Goal: Navigation & Orientation: Find specific page/section

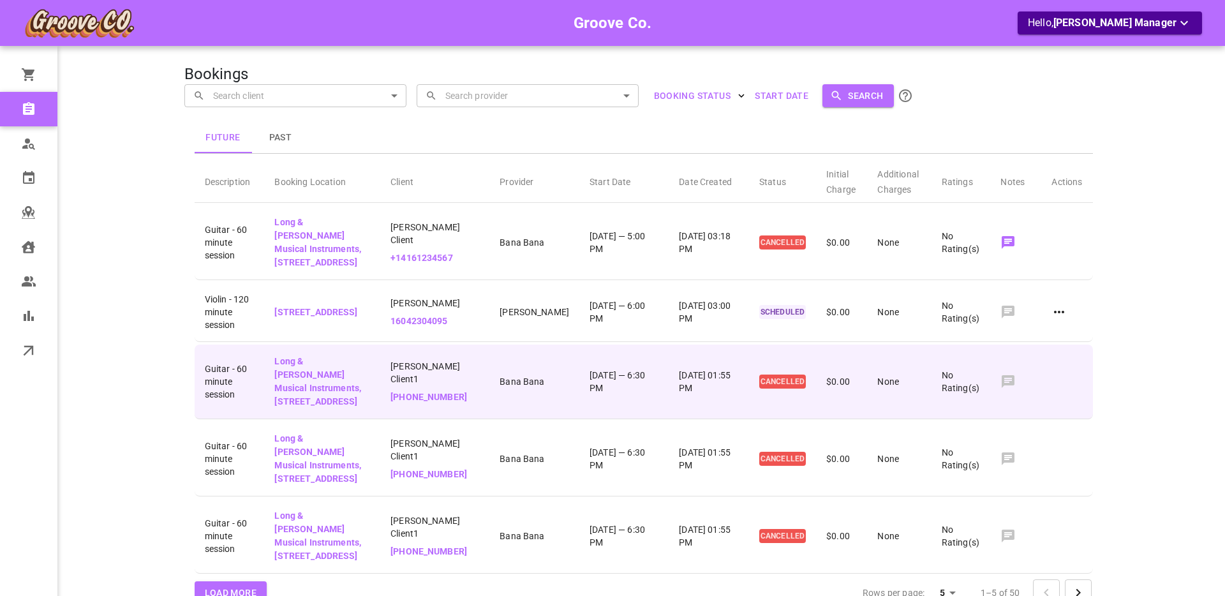
scroll to position [110, 0]
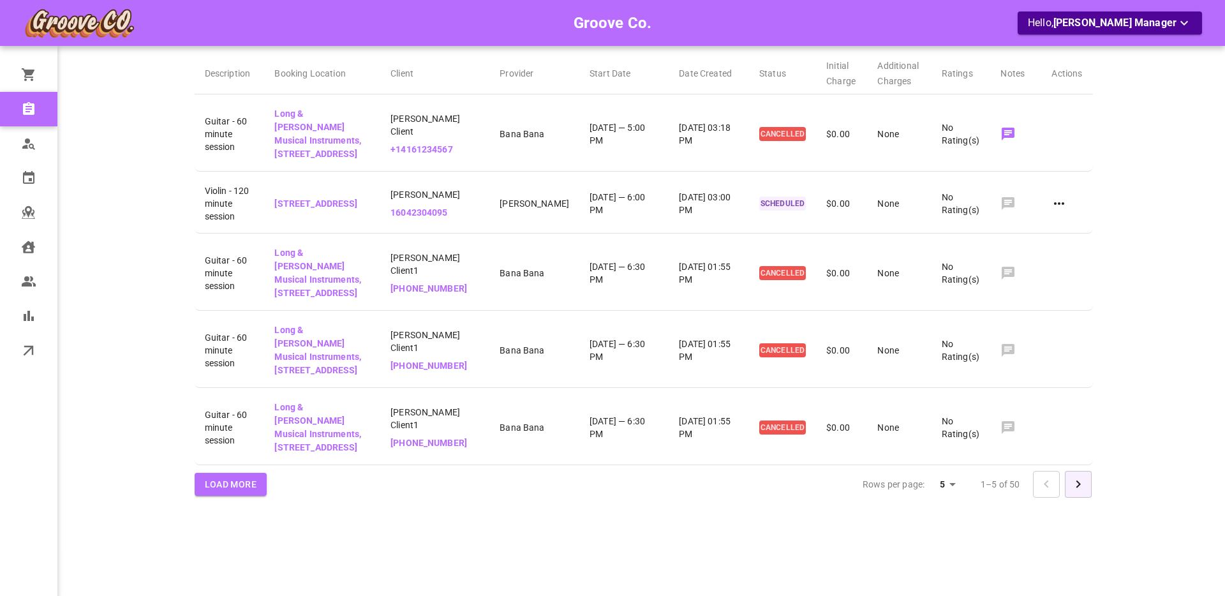
click at [1071, 489] on icon "Go to next page" at bounding box center [1078, 484] width 15 height 15
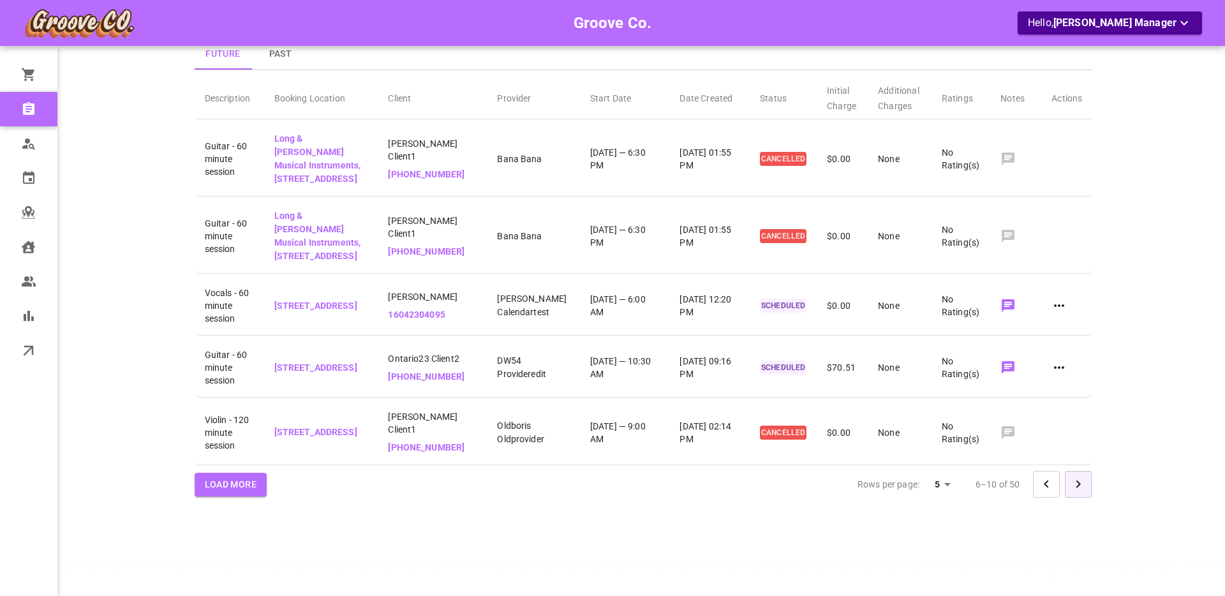
click at [1075, 488] on icon "Go to next page" at bounding box center [1078, 484] width 15 height 15
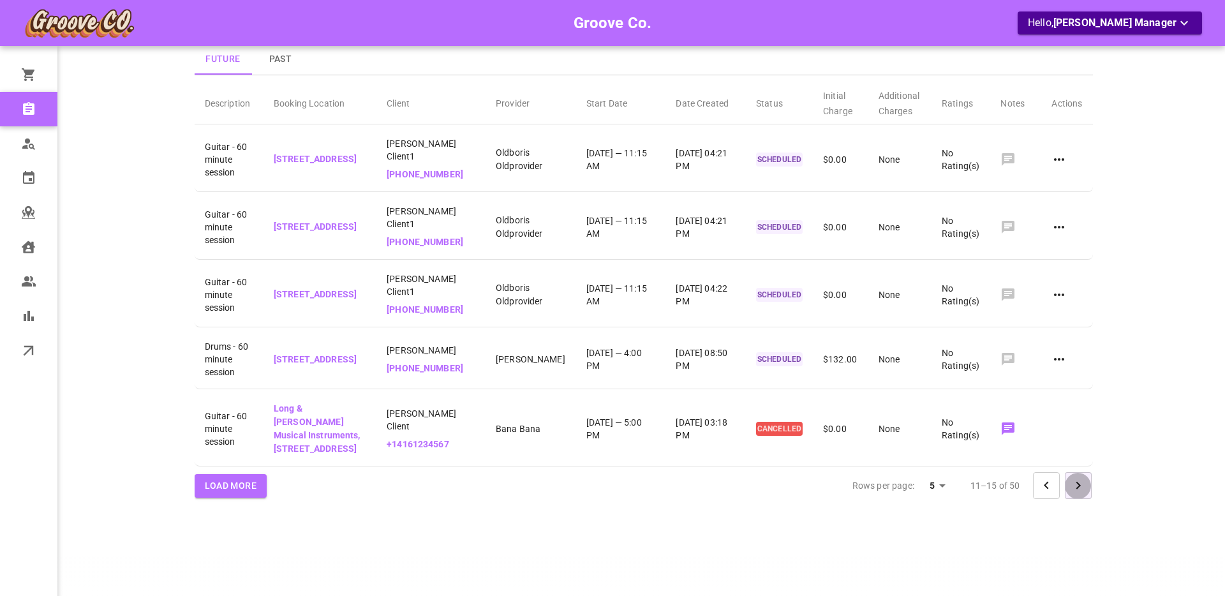
click at [1077, 488] on icon "Go to next page" at bounding box center [1078, 485] width 15 height 15
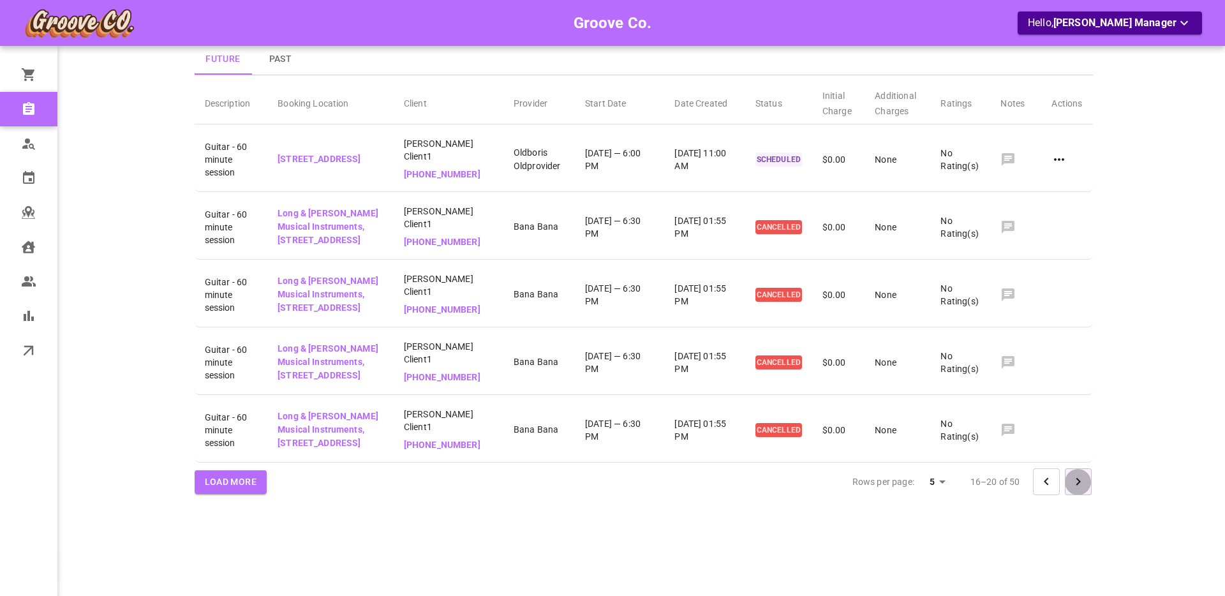
click at [1077, 486] on icon "Go to next page" at bounding box center [1078, 482] width 4 height 8
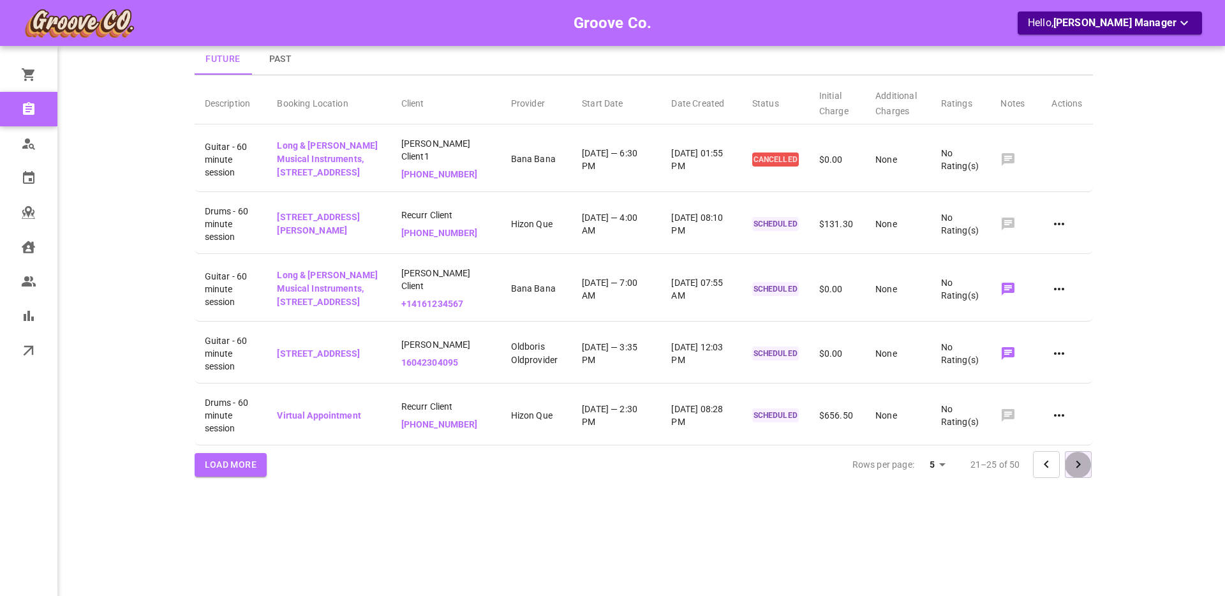
click at [1077, 468] on icon "Go to next page" at bounding box center [1078, 465] width 4 height 8
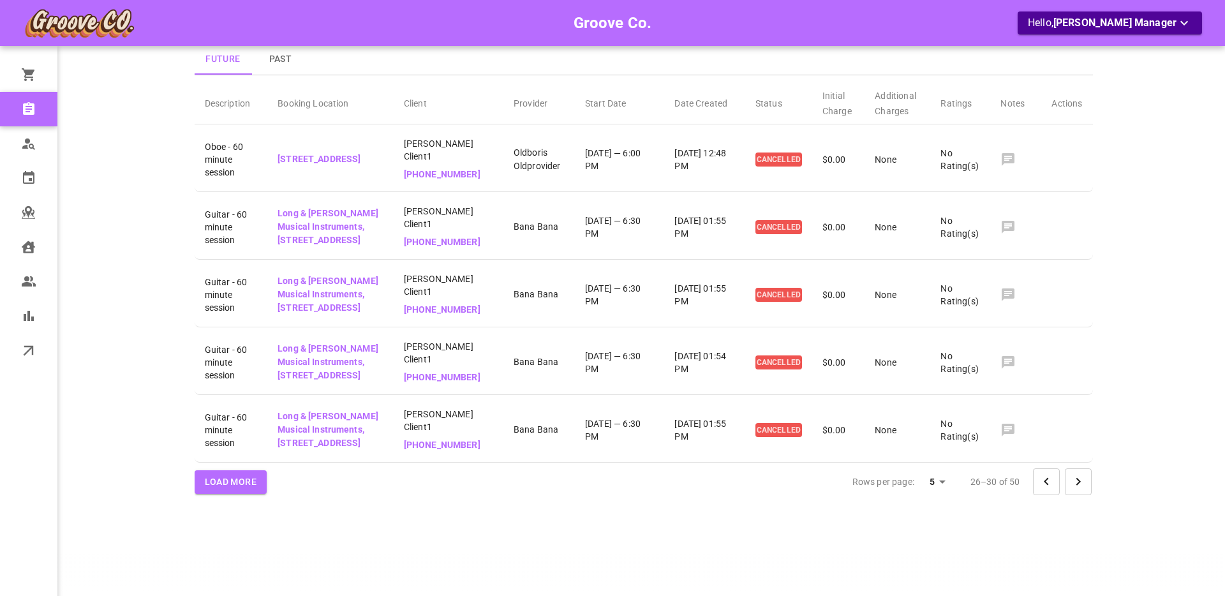
click at [1077, 486] on icon "Go to next page" at bounding box center [1078, 482] width 4 height 8
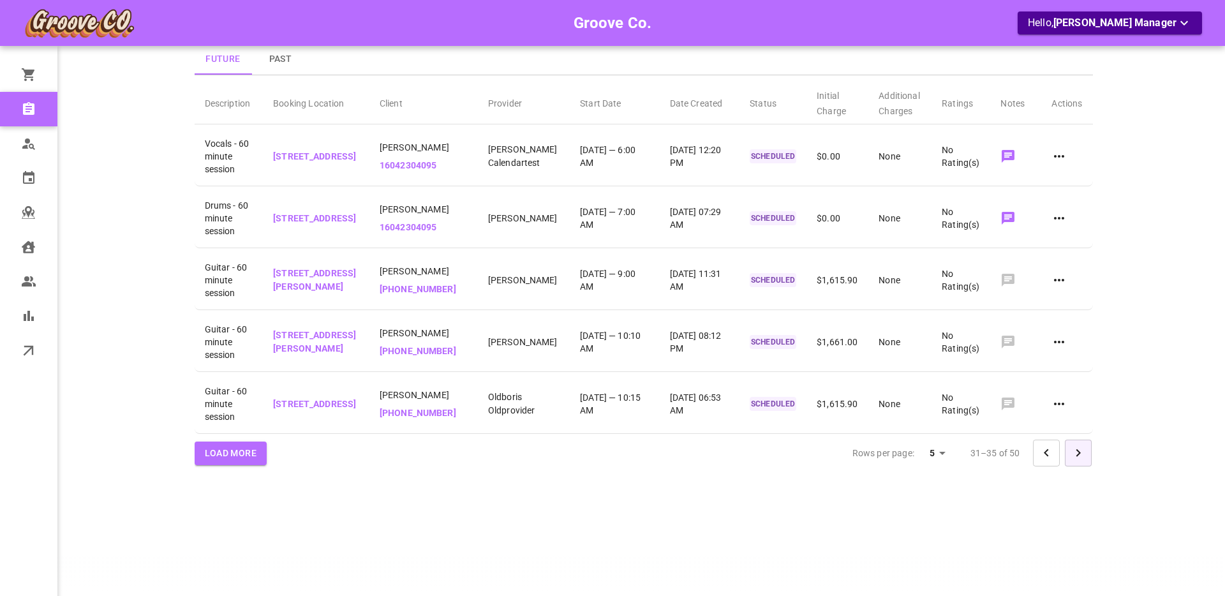
click at [1081, 461] on icon "Go to next page" at bounding box center [1078, 452] width 15 height 15
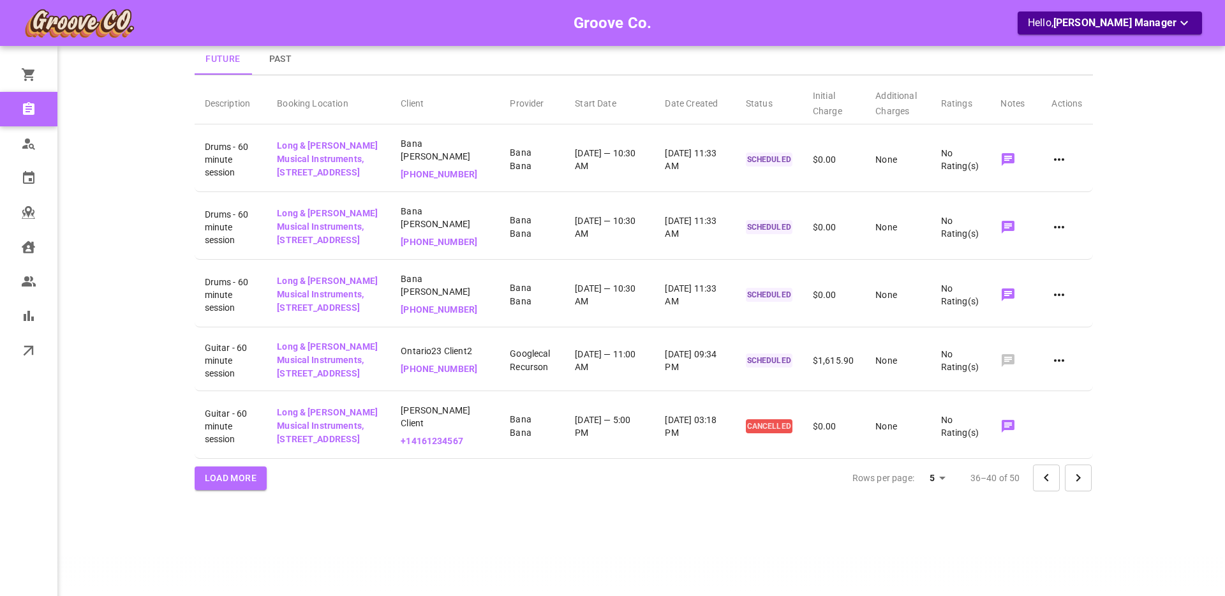
click at [1076, 486] on icon "Go to next page" at bounding box center [1078, 477] width 15 height 15
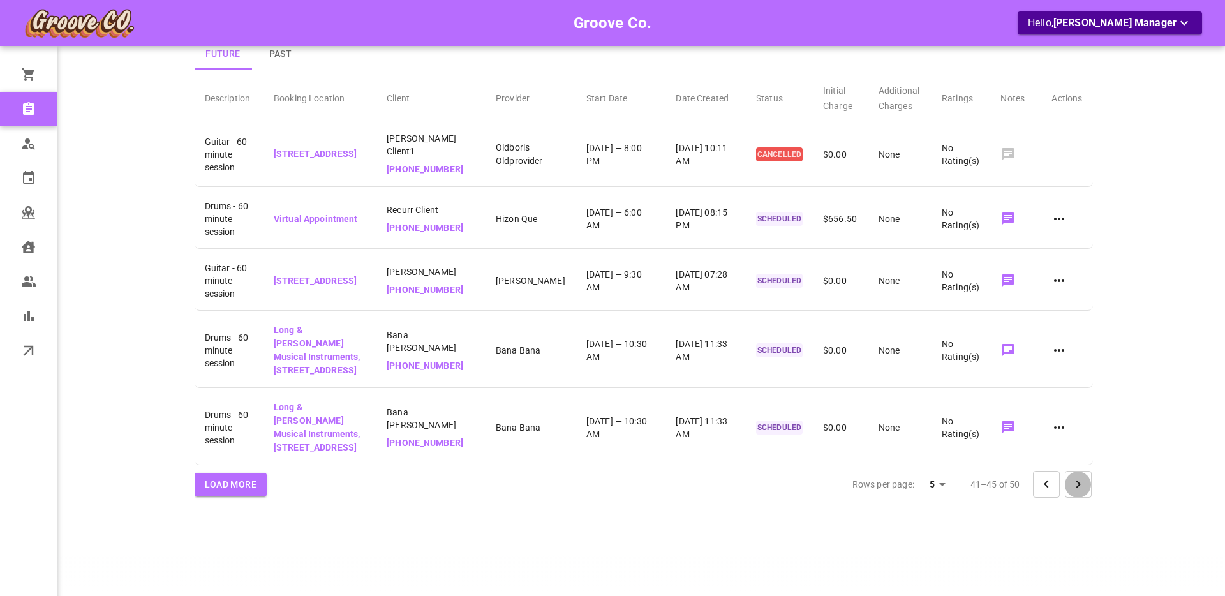
click at [1072, 484] on icon "Go to next page" at bounding box center [1078, 484] width 15 height 15
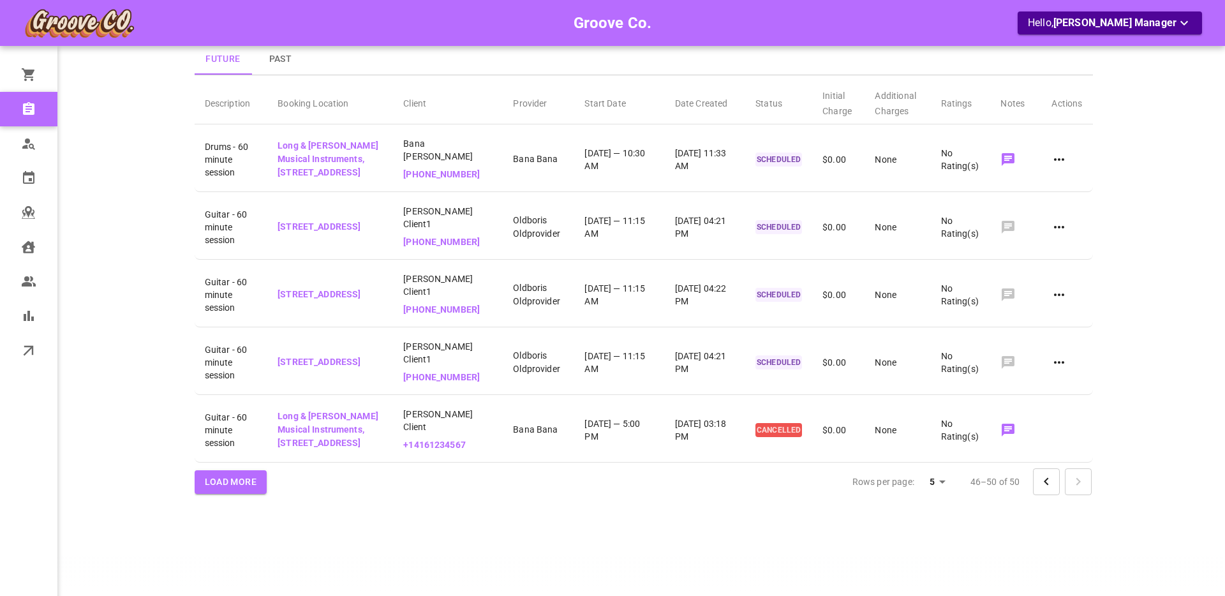
click at [1078, 488] on div at bounding box center [1062, 481] width 59 height 27
click at [248, 486] on button "Load More" at bounding box center [231, 482] width 73 height 24
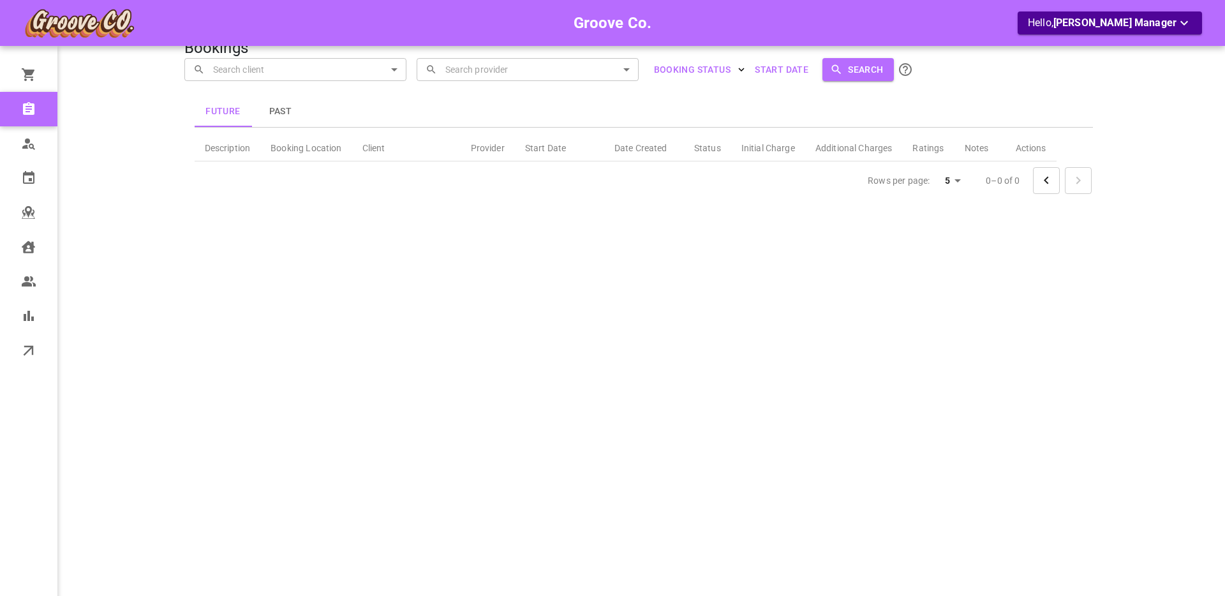
scroll to position [0, 0]
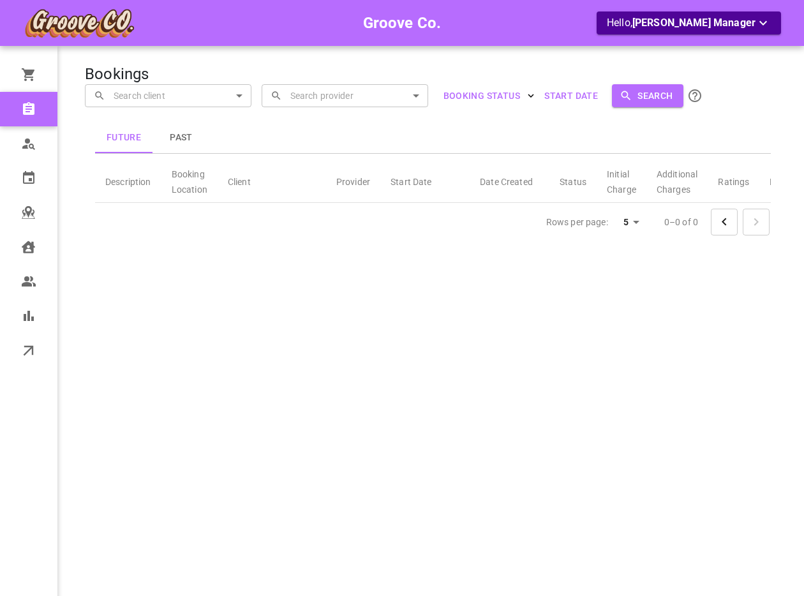
drag, startPoint x: 793, startPoint y: 429, endPoint x: 782, endPoint y: 429, distance: 10.8
click at [793, 429] on div "Groove Co. Hello, Boris Manager Orders Bookings Who is available Calendar Map C…" at bounding box center [402, 316] width 804 height 633
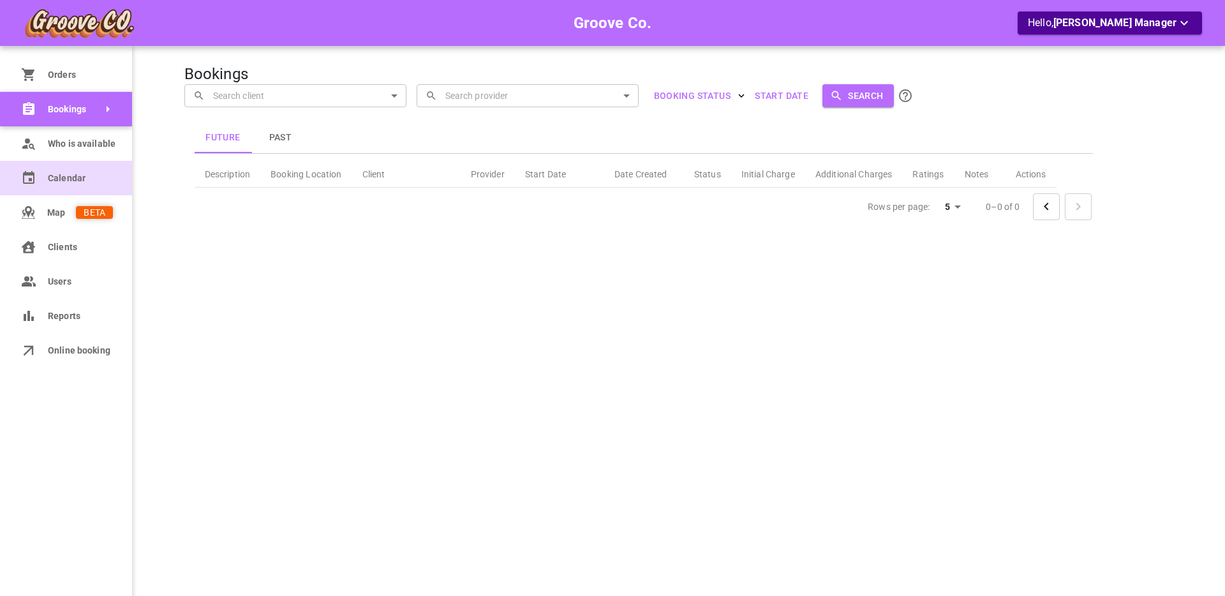
click at [57, 178] on span "Calendar" at bounding box center [80, 178] width 65 height 13
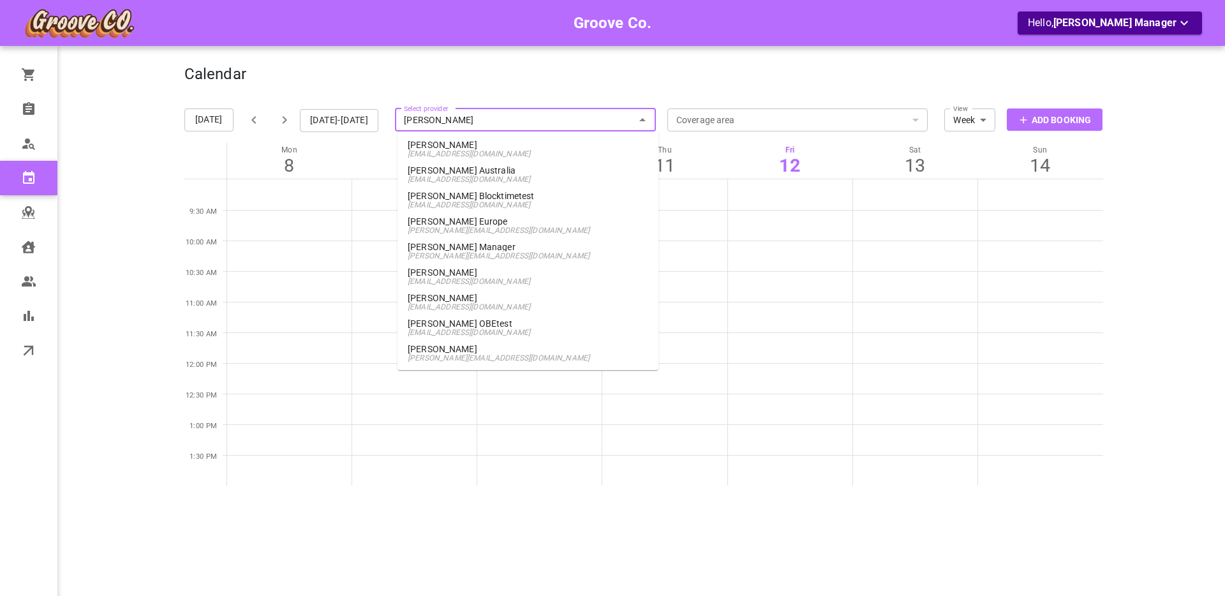
type input "boris van"
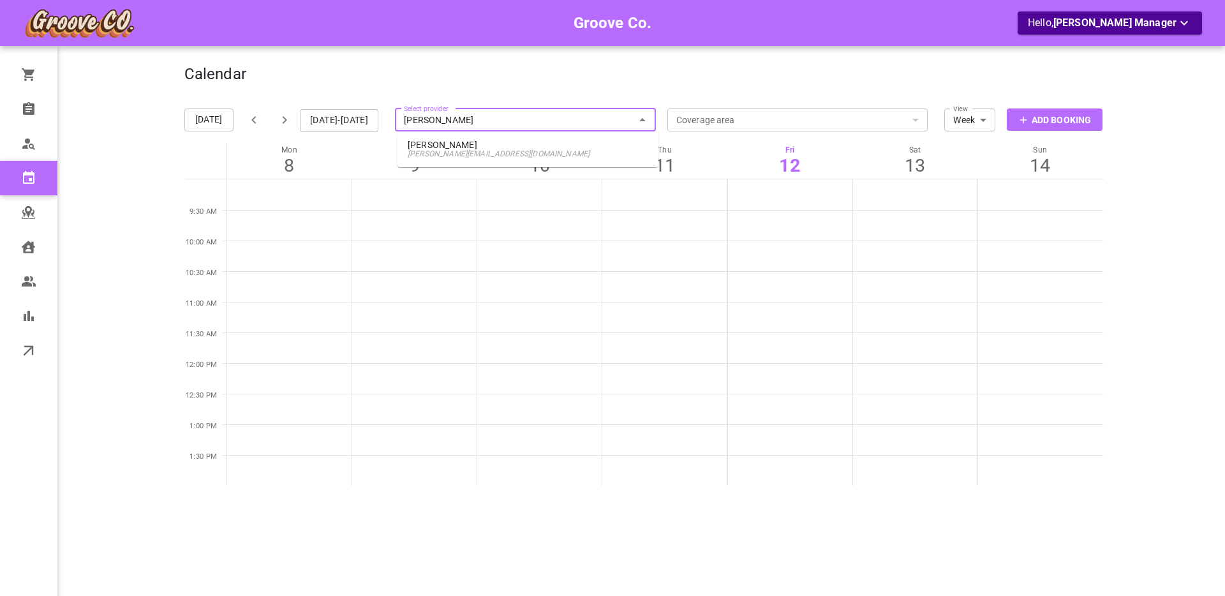
click at [444, 149] on span "boris+van@gomarketbox.com" at bounding box center [528, 153] width 241 height 9
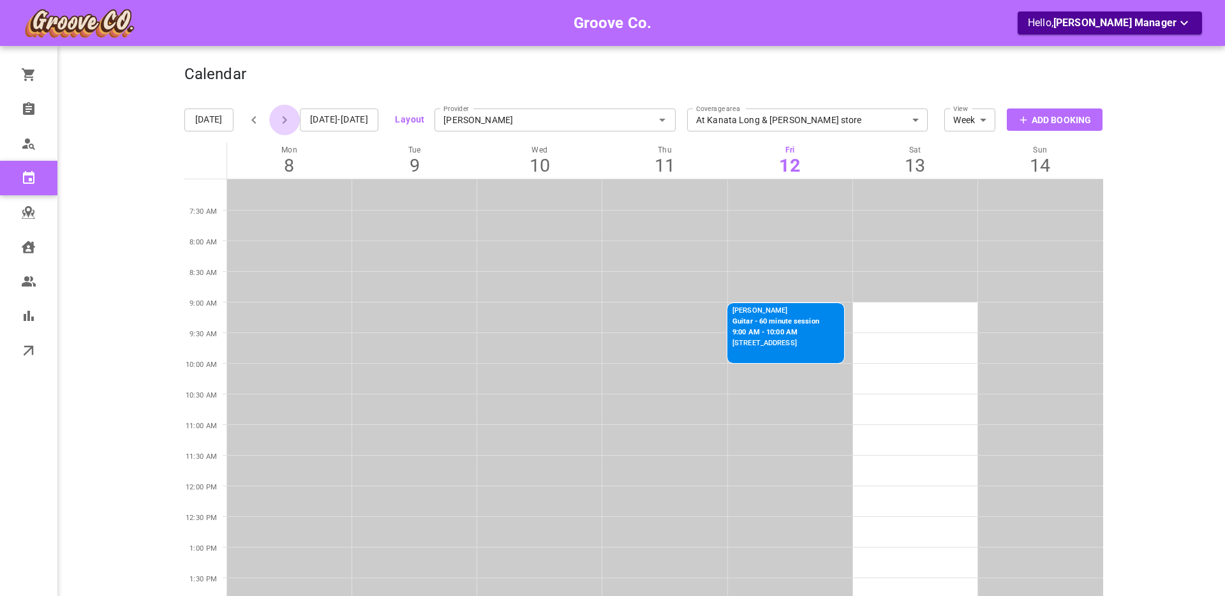
click at [288, 119] on icon "button" at bounding box center [284, 119] width 15 height 15
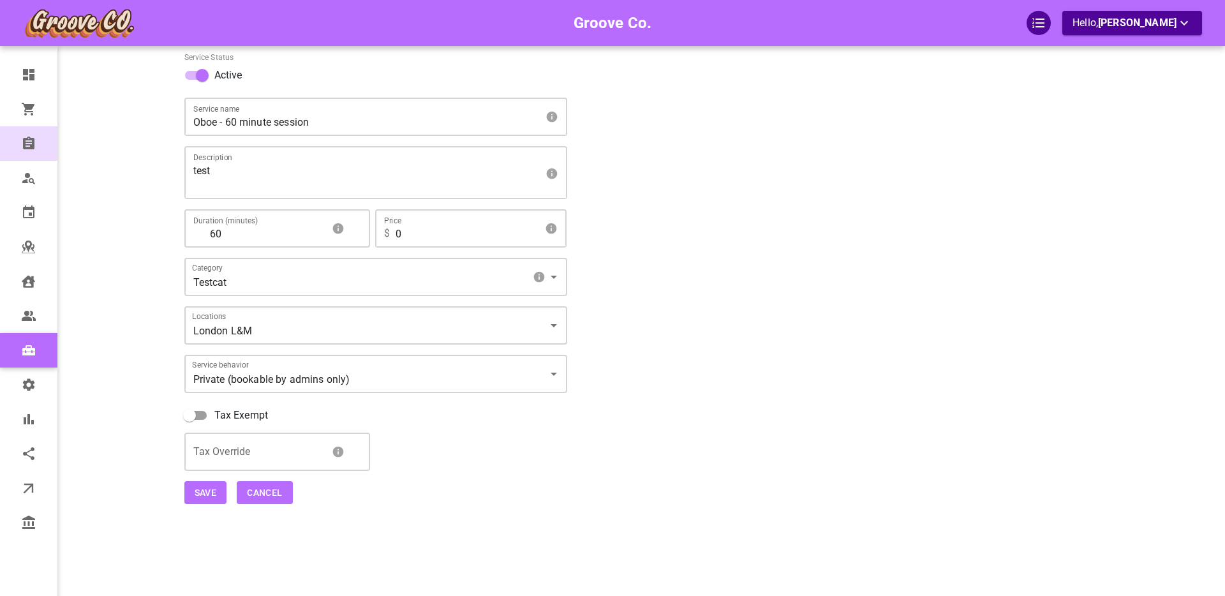
scroll to position [78, 0]
